Goal: Task Accomplishment & Management: Use online tool/utility

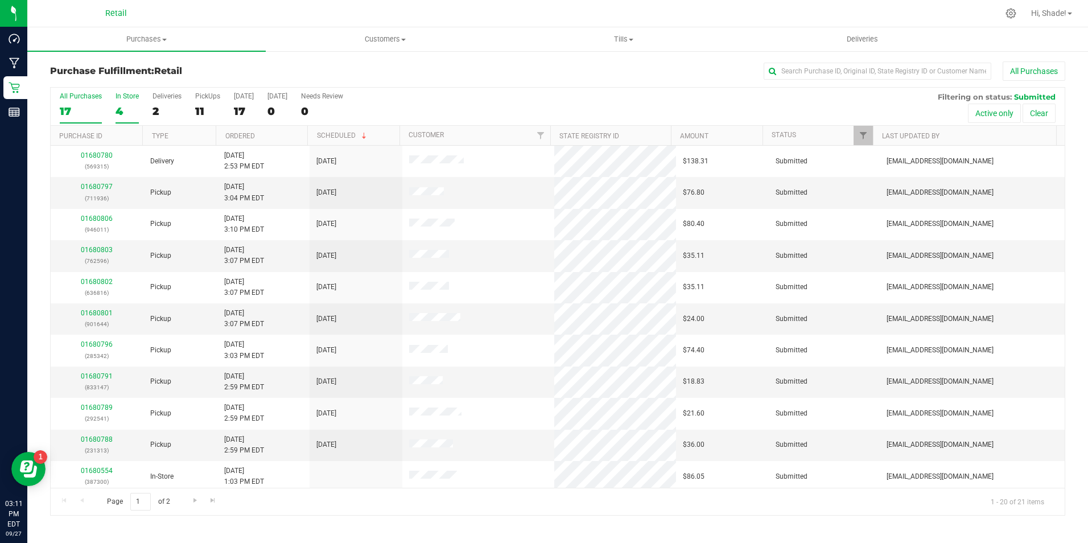
click at [126, 111] on div "4" at bounding box center [127, 111] width 23 height 13
click at [0, 0] on input "In Store 4" at bounding box center [0, 0] width 0 height 0
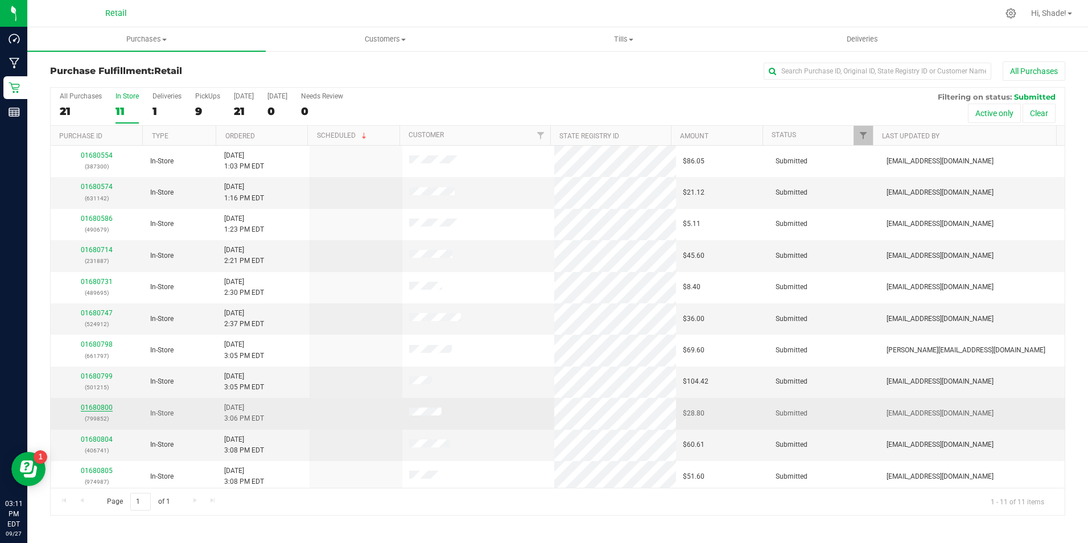
click at [109, 410] on link "01680800" at bounding box center [97, 407] width 32 height 8
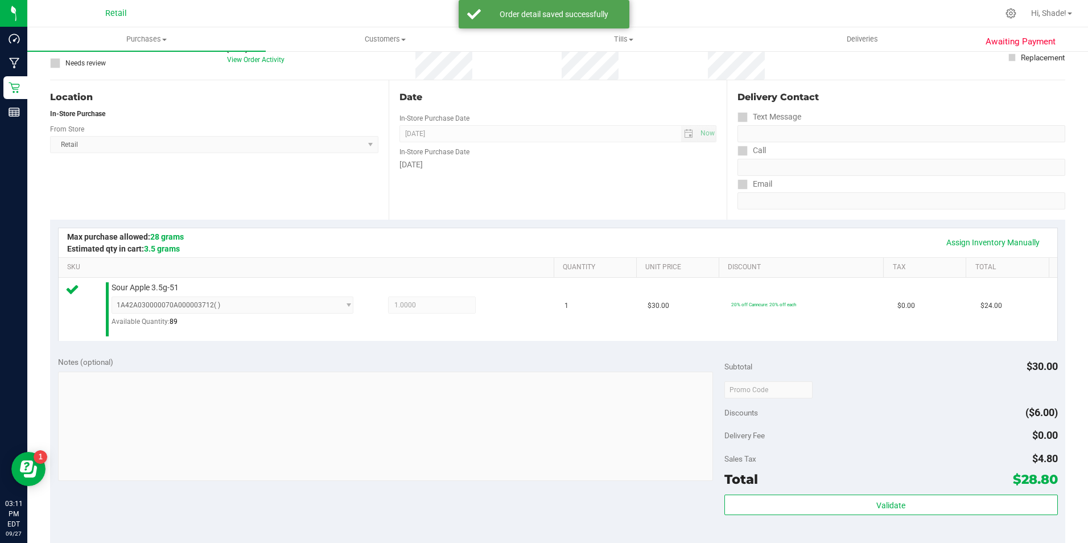
scroll to position [284, 0]
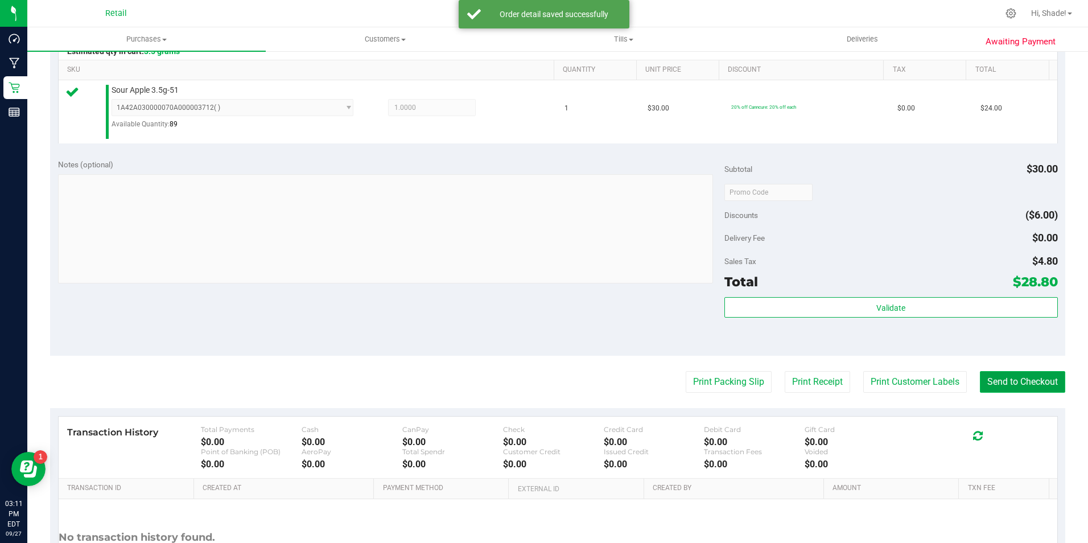
click at [980, 372] on button "Send to Checkout" at bounding box center [1022, 382] width 85 height 22
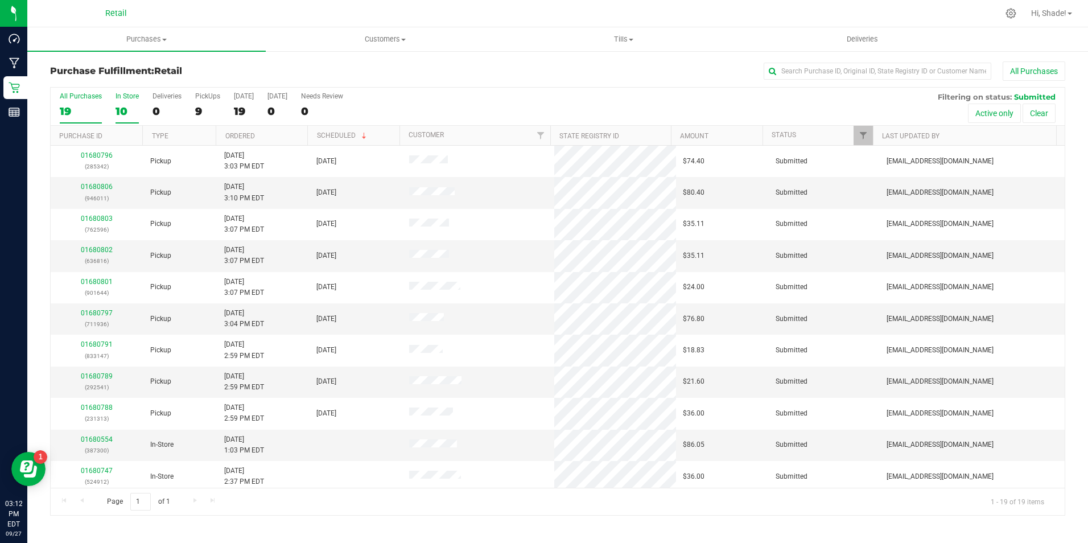
click at [127, 109] on div "10" at bounding box center [127, 111] width 23 height 13
click at [0, 0] on input "In Store 10" at bounding box center [0, 0] width 0 height 0
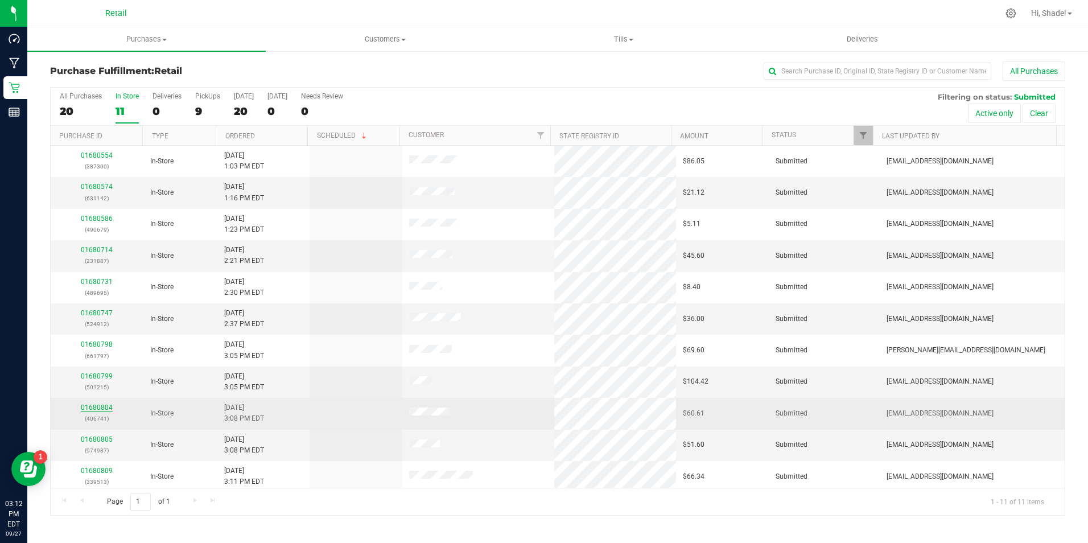
click at [94, 404] on link "01680804" at bounding box center [97, 407] width 32 height 8
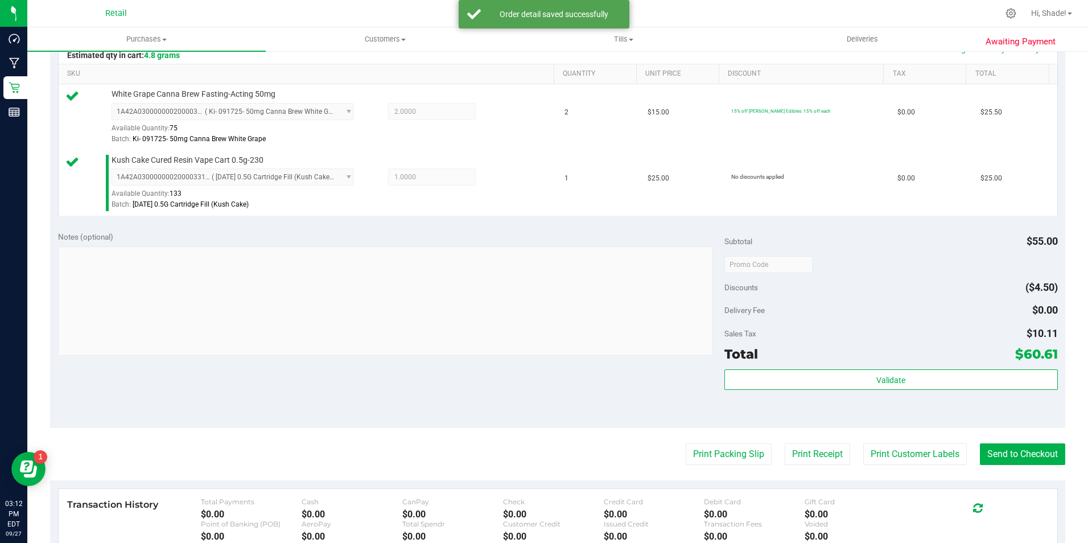
scroll to position [341, 0]
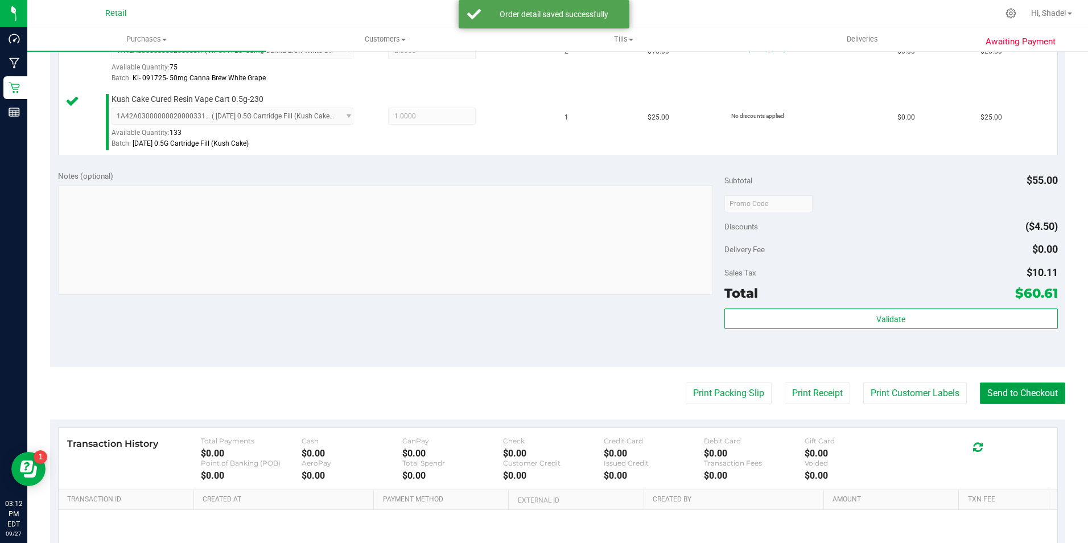
click at [987, 387] on button "Send to Checkout" at bounding box center [1022, 393] width 85 height 22
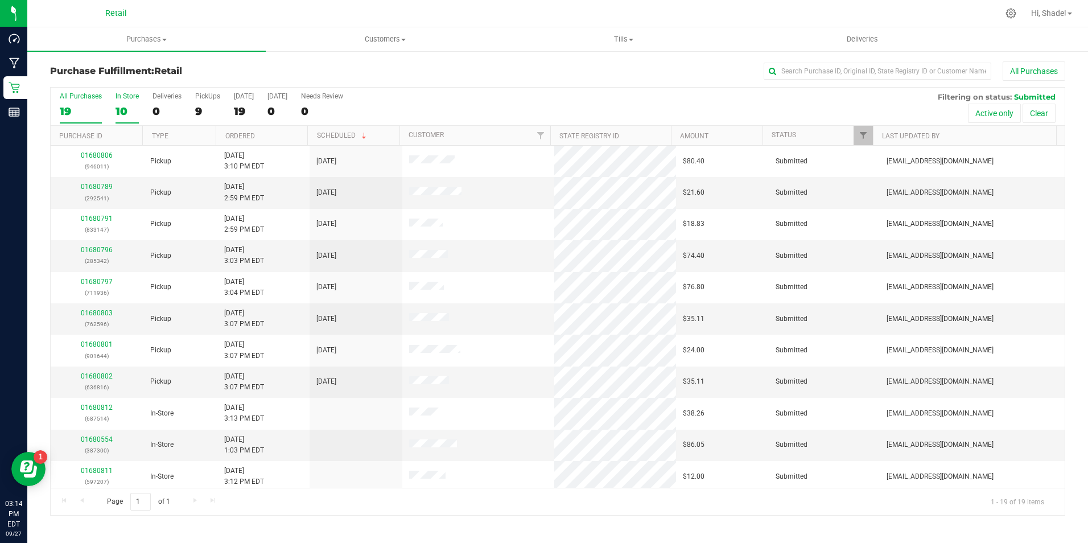
click at [123, 108] on div "10" at bounding box center [127, 111] width 23 height 13
click at [0, 0] on input "In Store 10" at bounding box center [0, 0] width 0 height 0
click at [100, 378] on link "01680809" at bounding box center [97, 376] width 32 height 8
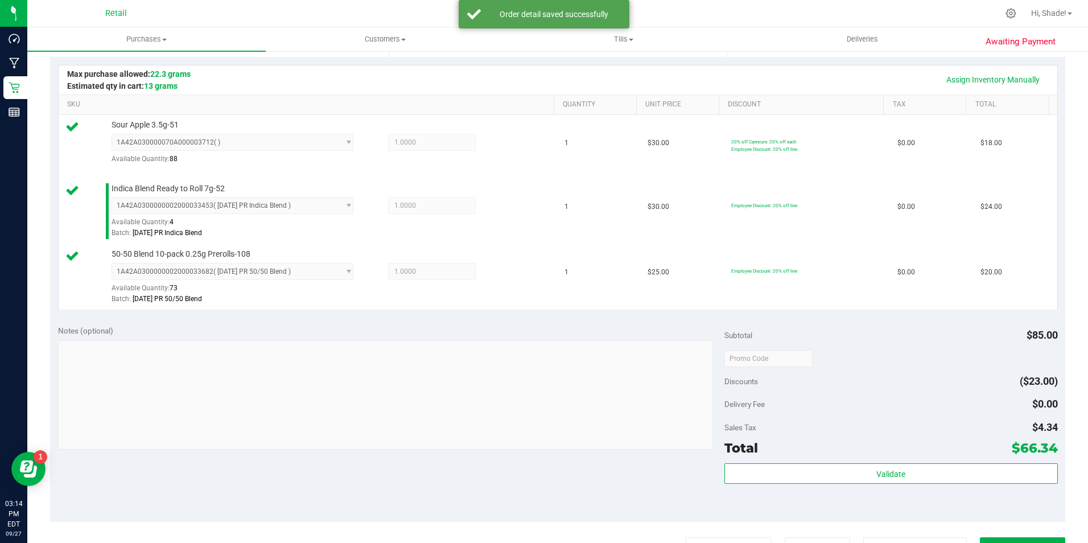
scroll to position [284, 0]
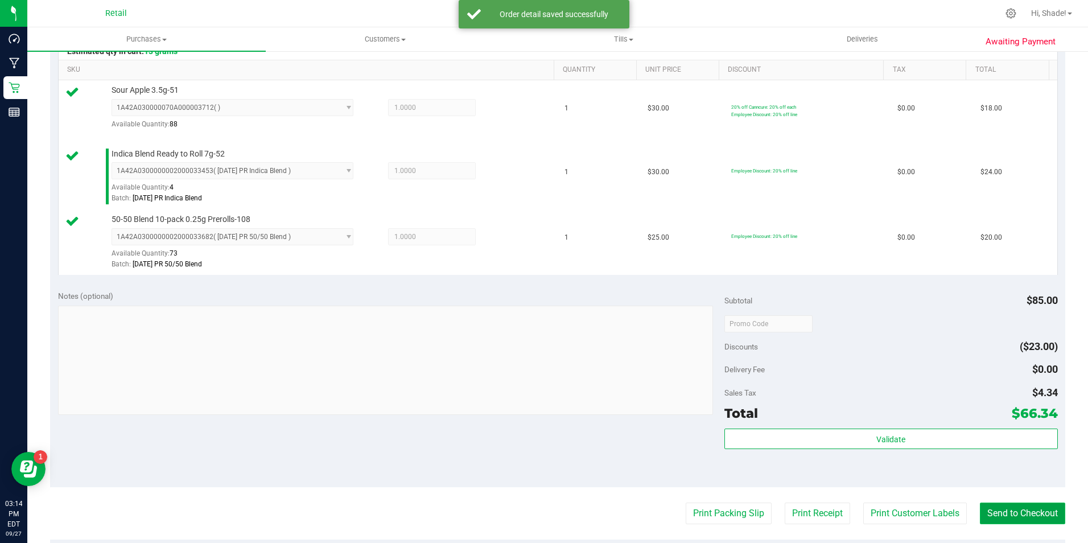
click at [992, 504] on button "Send to Checkout" at bounding box center [1022, 513] width 85 height 22
click at [993, 515] on button "Send to Checkout" at bounding box center [1018, 513] width 94 height 22
